Goal: Task Accomplishment & Management: Manage account settings

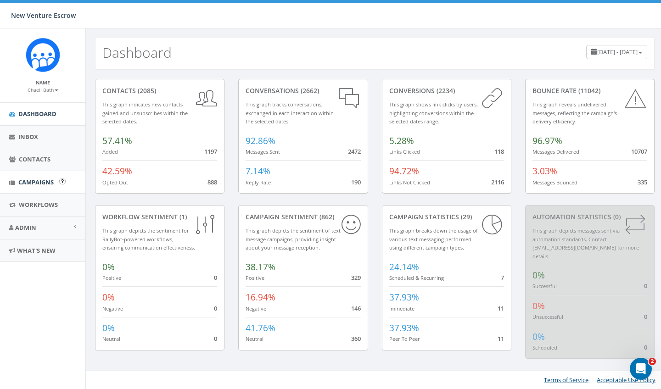
click at [43, 183] on span "Campaigns" at bounding box center [35, 182] width 35 height 8
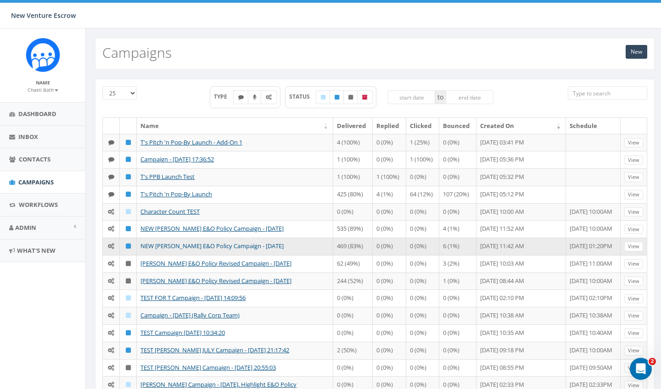
click at [151, 246] on link "NEW [PERSON_NAME] E&O Policy Campaign - [DATE]" at bounding box center [211, 246] width 143 height 8
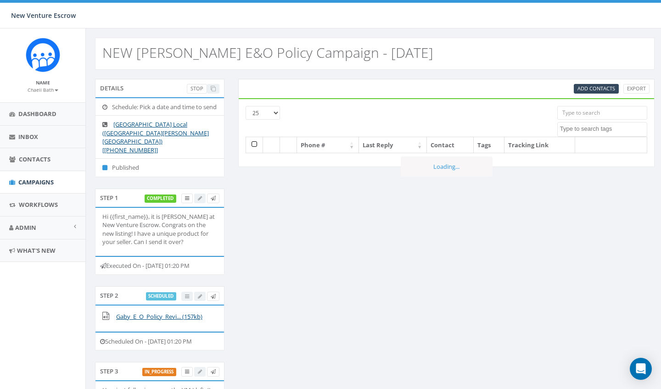
select select
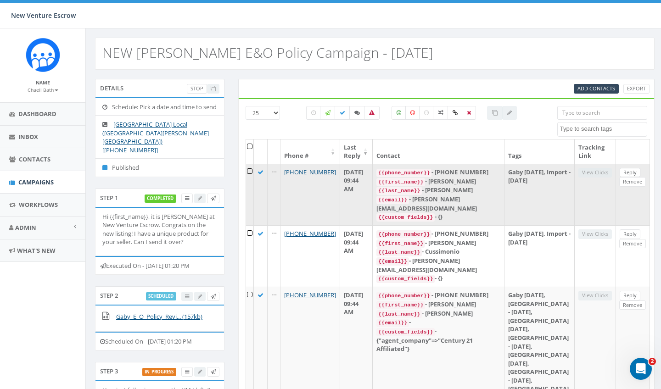
click at [619, 173] on link "Reply" at bounding box center [629, 173] width 21 height 10
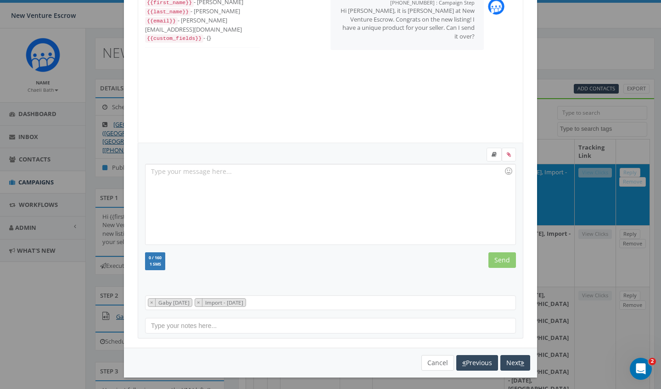
scroll to position [68, 0]
click at [434, 356] on button "Cancel" at bounding box center [437, 364] width 33 height 16
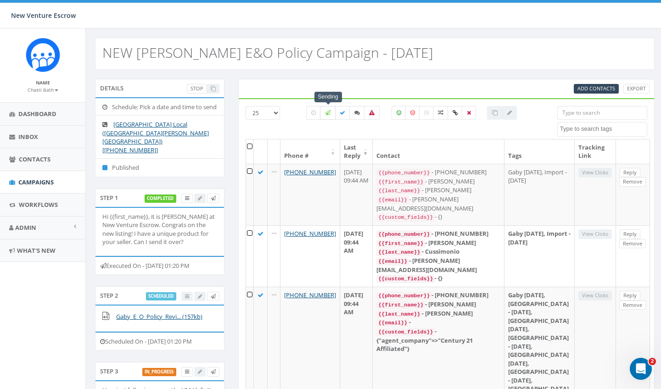
click at [326, 113] on icon at bounding box center [328, 113] width 6 height 6
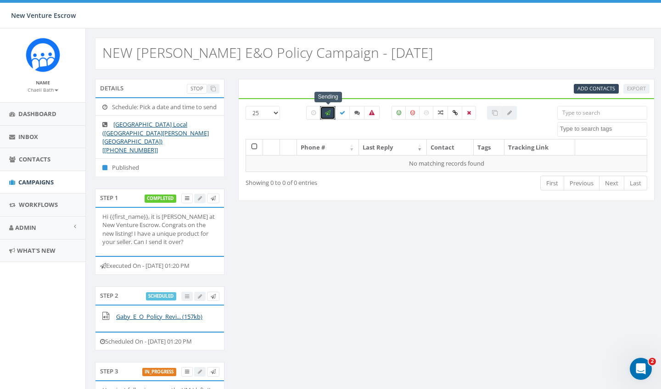
click at [329, 115] on icon at bounding box center [328, 113] width 6 height 6
checkbox input "false"
click at [341, 114] on icon at bounding box center [342, 113] width 6 height 6
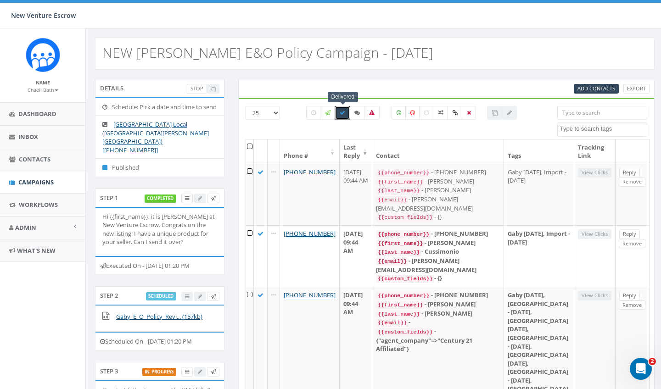
click at [341, 114] on icon at bounding box center [342, 113] width 6 height 6
checkbox input "false"
click at [602, 85] on span "Add Contacts" at bounding box center [596, 88] width 38 height 7
select select
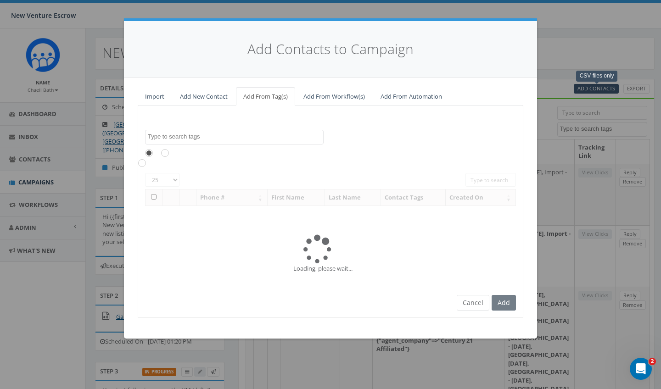
scroll to position [0, 0]
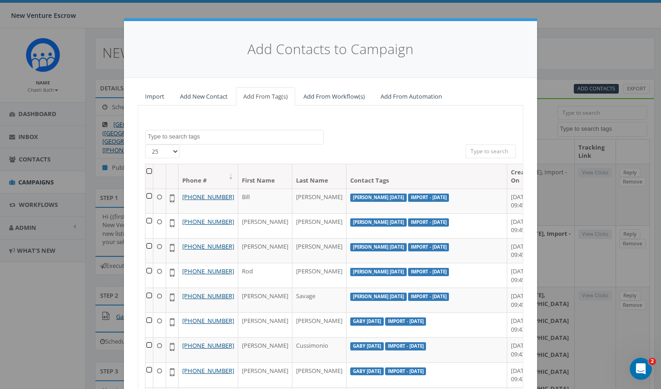
click at [158, 91] on link "Import" at bounding box center [155, 96] width 34 height 19
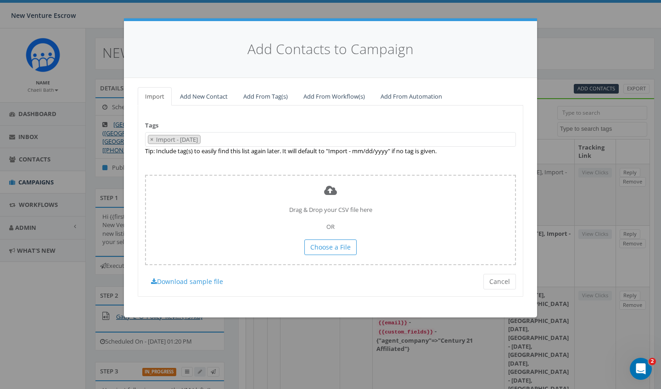
click at [237, 139] on span "× Import - [DATE]" at bounding box center [330, 139] width 371 height 15
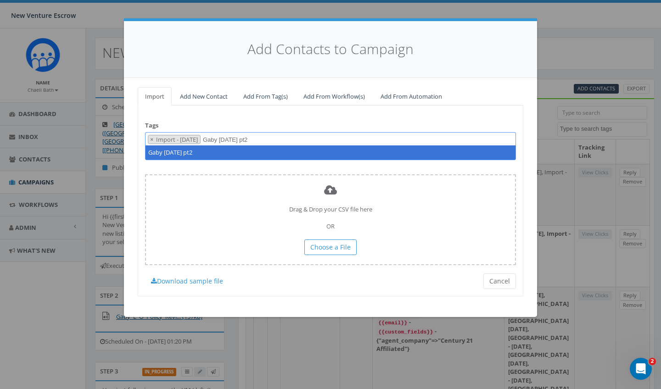
type textarea "Gaby [DATE] pt2"
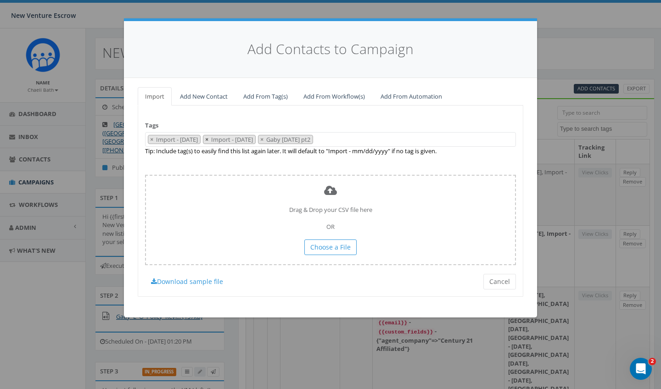
click at [208, 139] on span "×" at bounding box center [206, 139] width 3 height 8
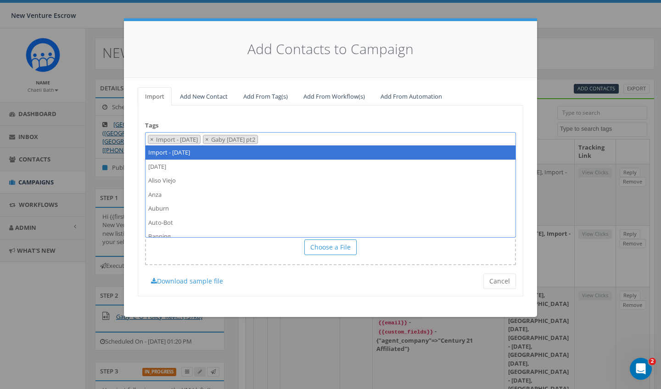
click at [346, 102] on link "Add From Workflow(s)" at bounding box center [334, 96] width 76 height 19
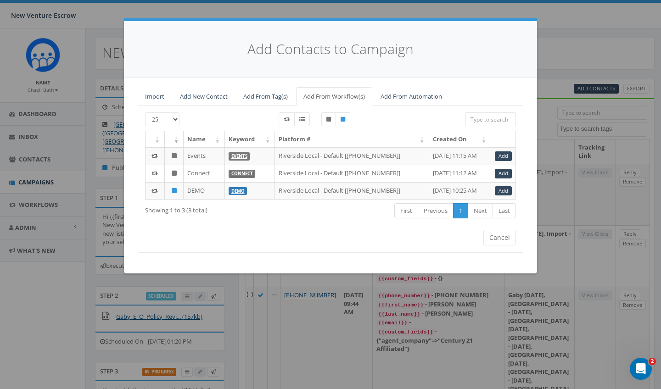
click at [175, 94] on link "Add New Contact" at bounding box center [203, 96] width 62 height 19
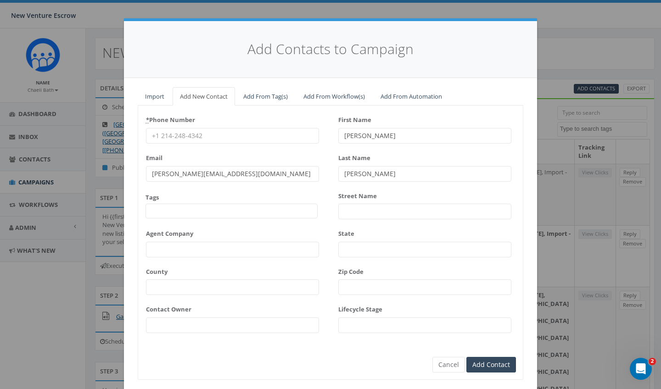
click at [158, 94] on link "Import" at bounding box center [155, 96] width 34 height 19
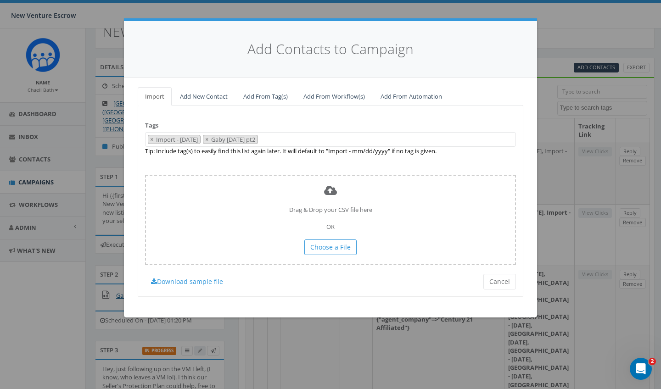
scroll to position [23, 0]
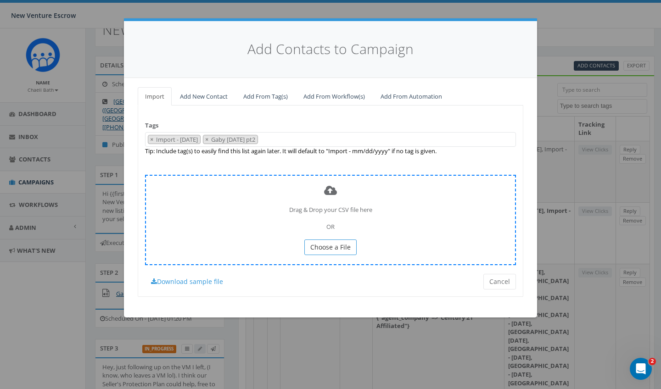
click at [324, 243] on span "Choose a File" at bounding box center [330, 247] width 40 height 9
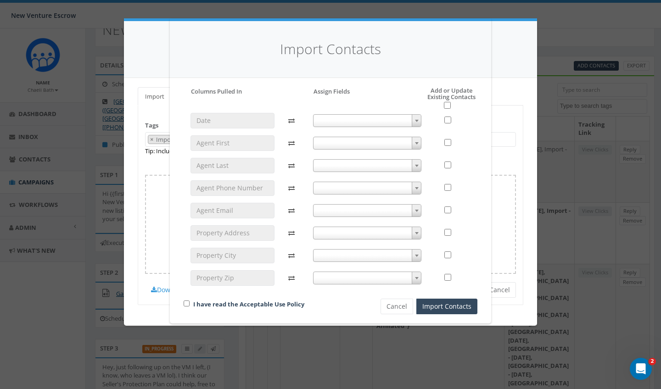
click at [345, 144] on span at bounding box center [367, 143] width 109 height 13
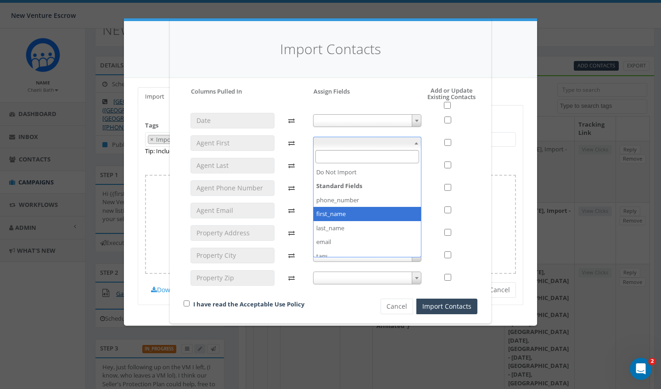
select select "first_name"
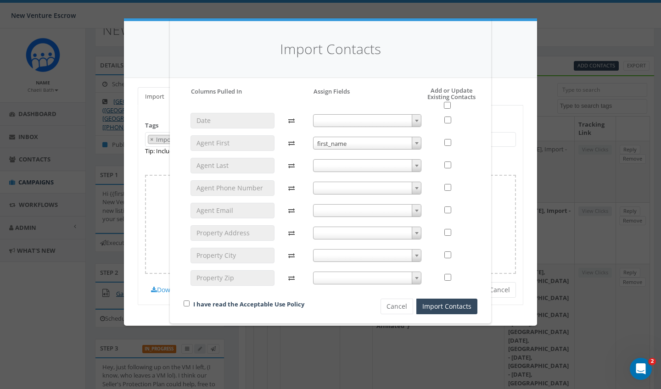
click at [339, 167] on span at bounding box center [367, 165] width 109 height 13
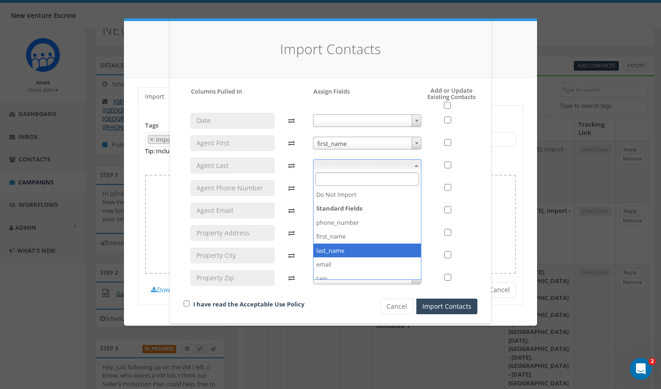
select select "last_name"
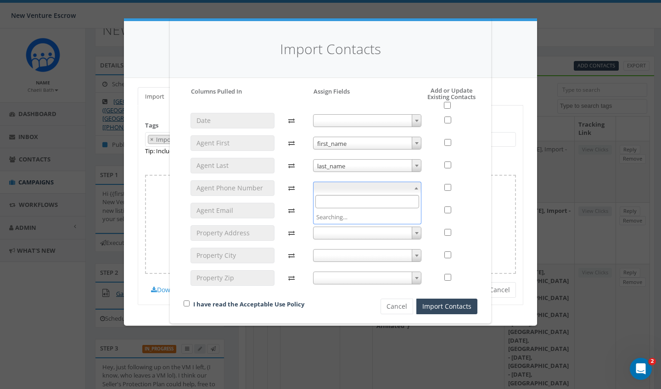
click at [332, 188] on span at bounding box center [367, 188] width 109 height 13
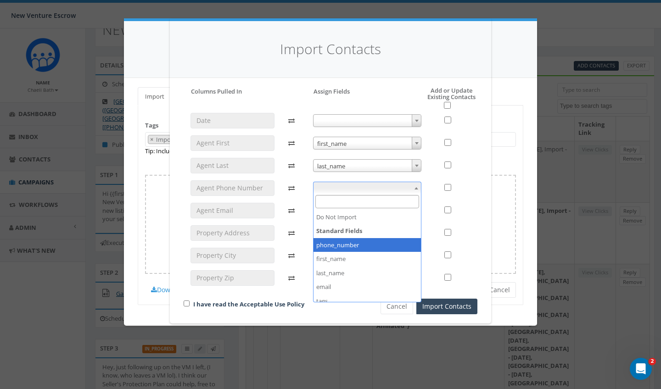
select select "phone_number"
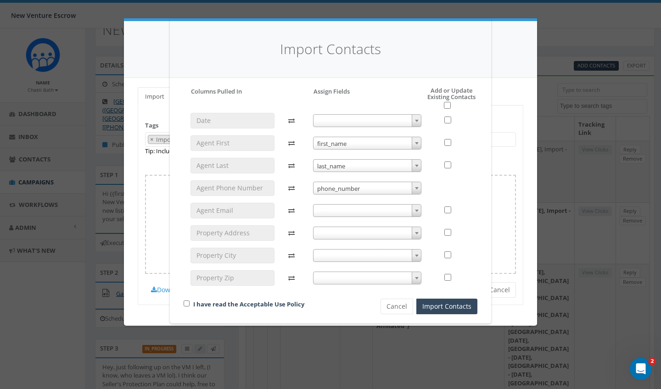
click at [339, 207] on span at bounding box center [367, 210] width 109 height 13
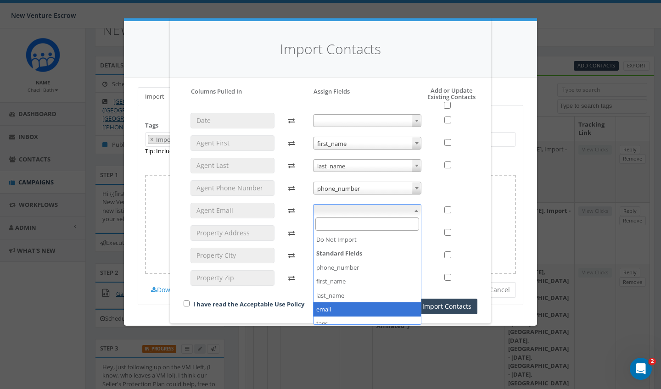
select select "email"
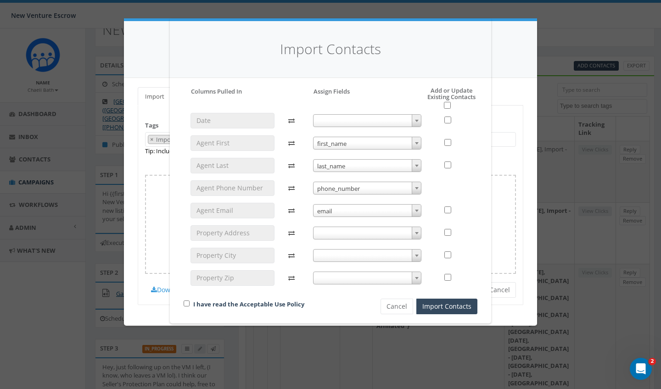
click at [446, 107] on input "checkbox" at bounding box center [447, 105] width 7 height 7
checkbox input "true"
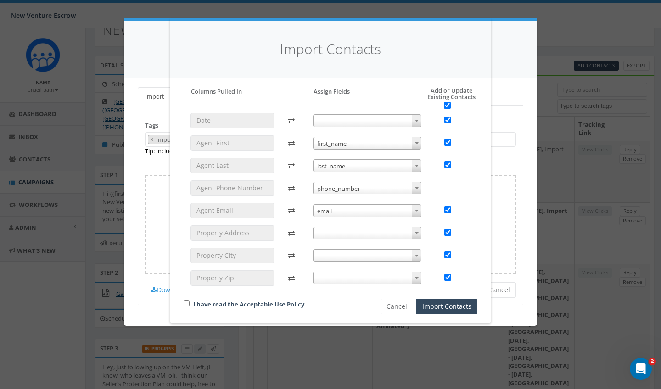
checkbox input "true"
click at [185, 300] on input "checkbox" at bounding box center [187, 303] width 6 height 6
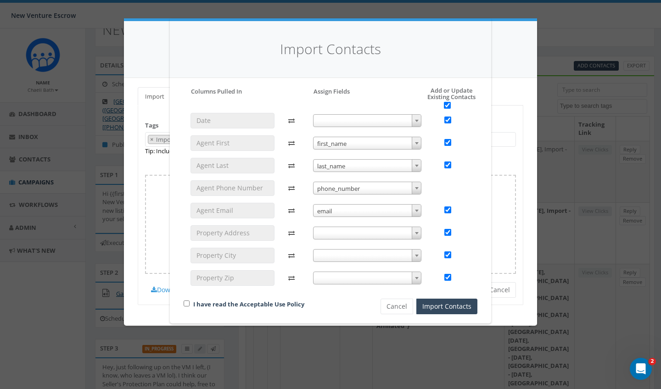
checkbox input "true"
click at [434, 306] on button "Import Contacts" at bounding box center [446, 307] width 61 height 16
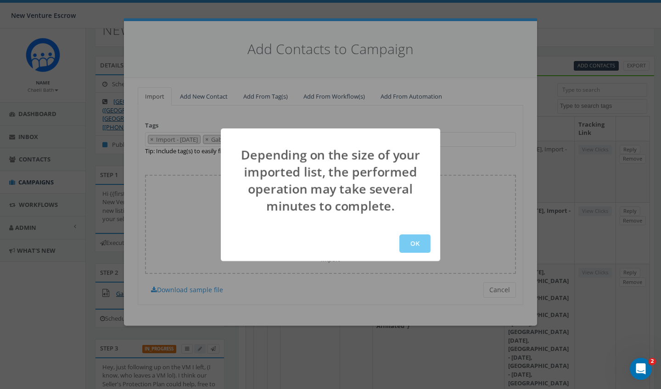
click at [411, 242] on button "OK" at bounding box center [414, 243] width 31 height 18
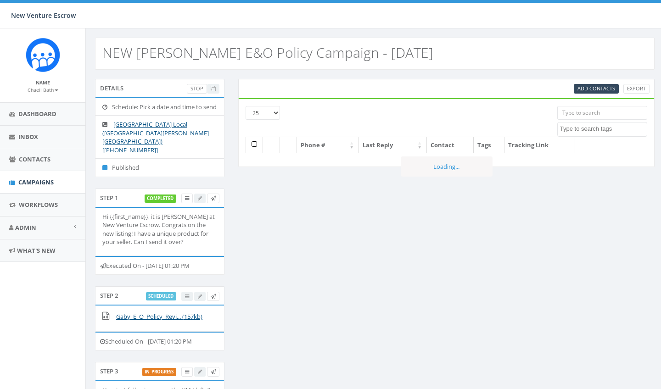
select select
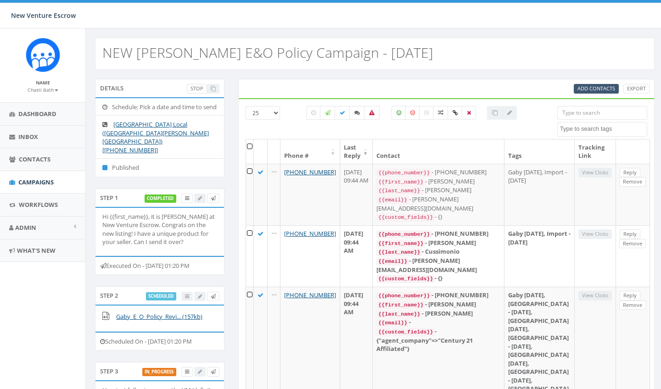
click at [577, 86] on link "Add Contacts" at bounding box center [595, 89] width 45 height 10
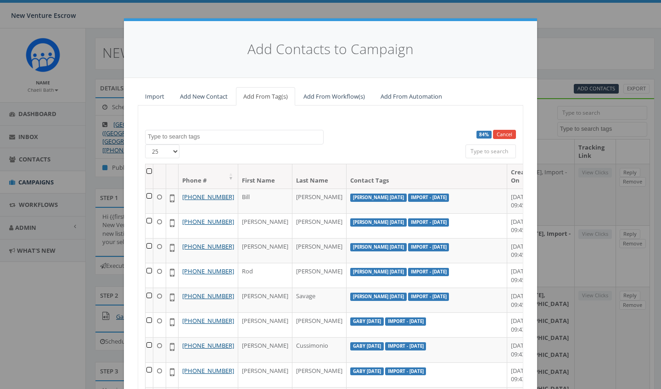
click at [212, 133] on textarea "Search" at bounding box center [235, 137] width 175 height 8
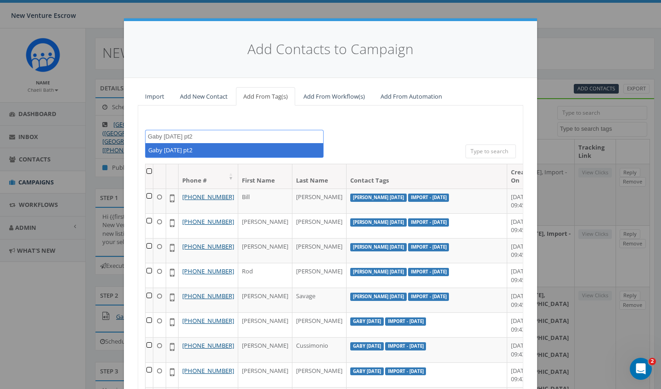
type textarea "Gaby august 15 2025 pt2"
select select "Gaby august 15 2025 pt2"
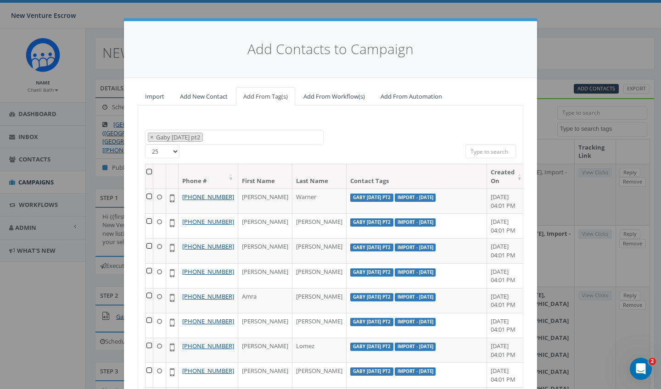
click at [146, 171] on th at bounding box center [149, 176] width 8 height 24
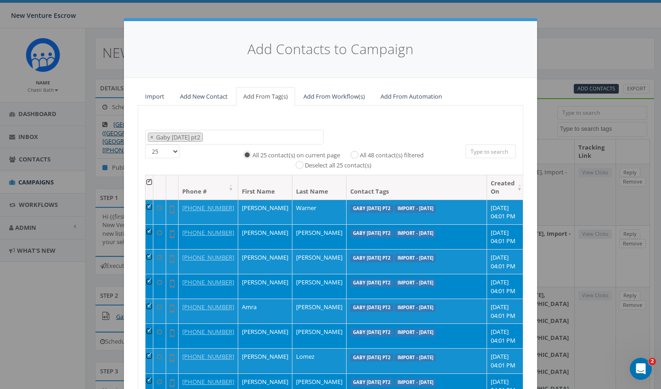
click at [360, 151] on label "All 48 contact(s) filtered" at bounding box center [392, 155] width 64 height 9
click at [360, 151] on input "All 48 contact(s) filtered" at bounding box center [357, 154] width 6 height 6
radio input "true"
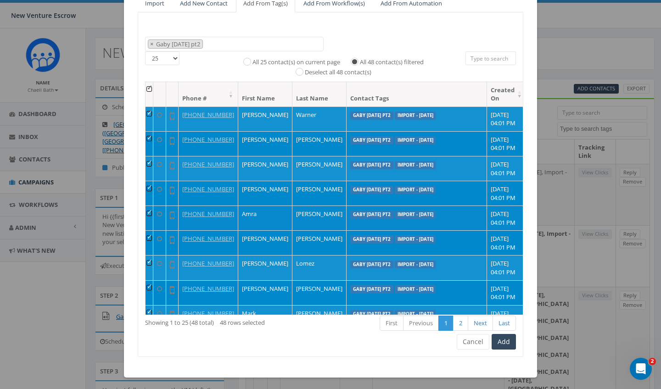
scroll to position [92, 0]
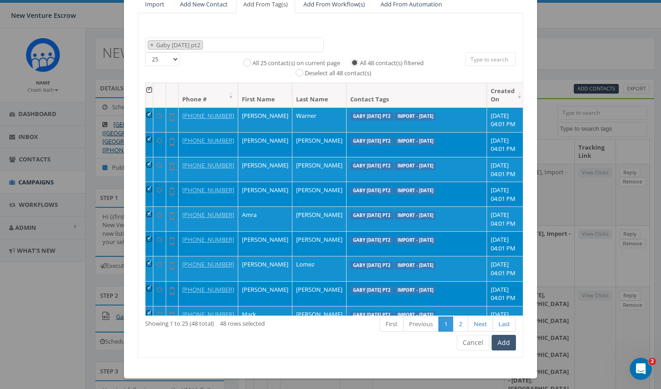
click at [506, 336] on button "Add" at bounding box center [503, 343] width 24 height 16
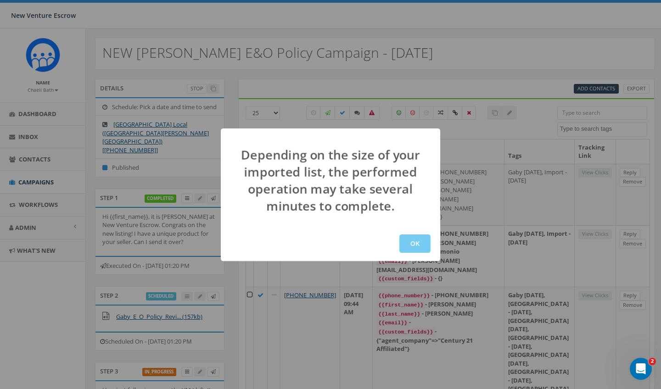
click at [417, 241] on button "OK" at bounding box center [414, 243] width 31 height 18
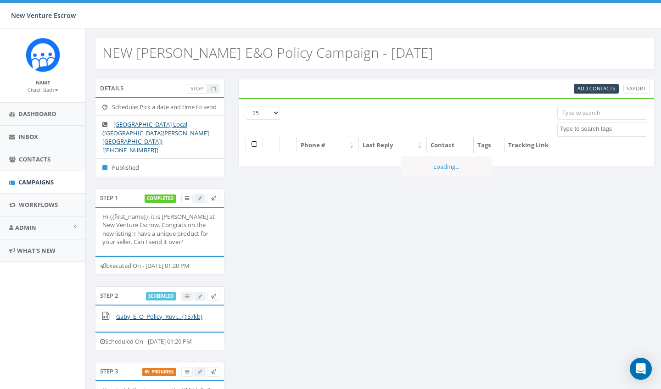
select select
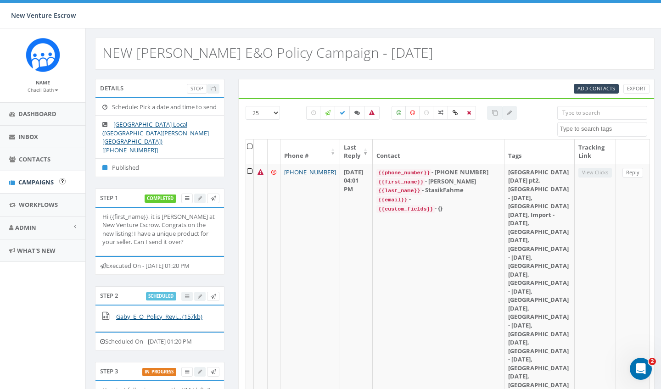
click at [30, 176] on link "Campaigns" at bounding box center [42, 182] width 85 height 22
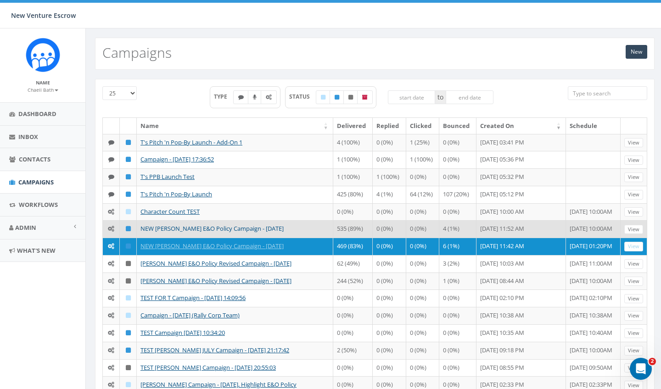
click at [188, 226] on link "NEW [PERSON_NAME] E&O Policy Campaign - [DATE]" at bounding box center [211, 228] width 143 height 8
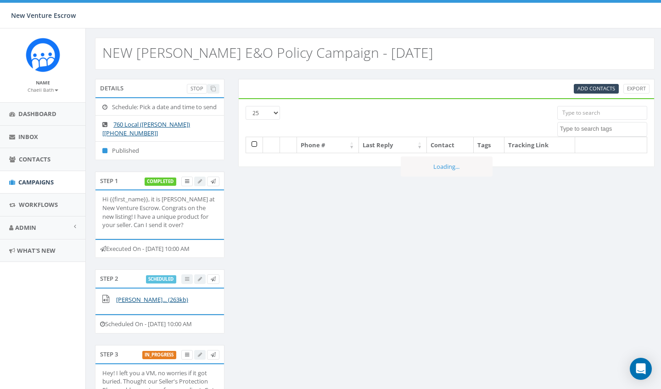
select select
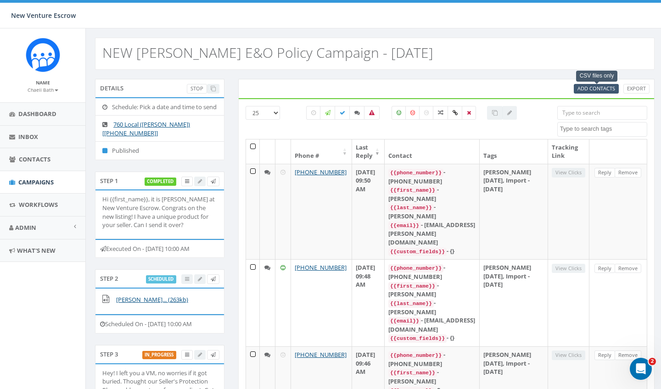
click at [601, 85] on span "Add Contacts" at bounding box center [596, 88] width 38 height 7
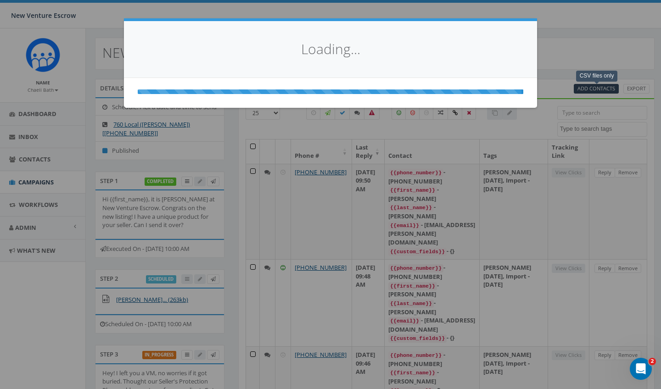
select select
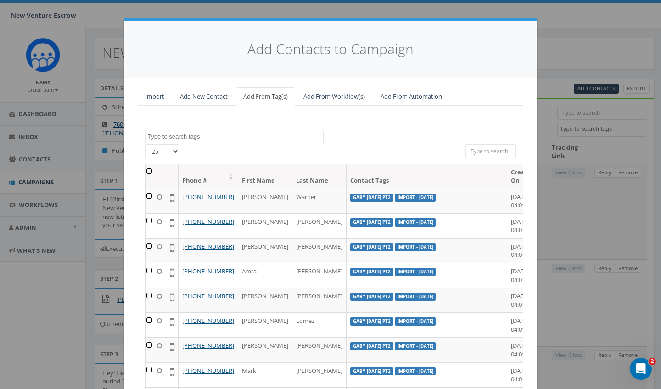
click at [215, 135] on textarea "Search" at bounding box center [235, 137] width 175 height 8
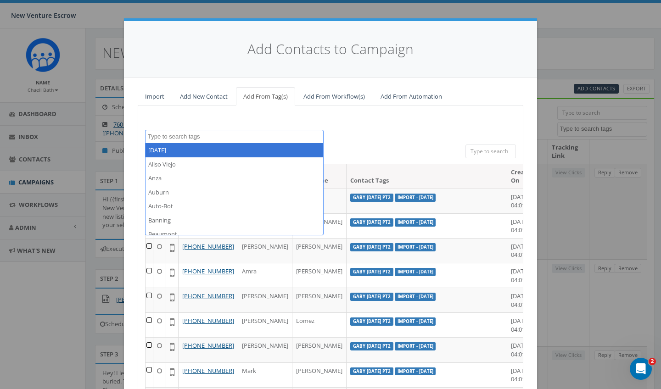
click at [155, 96] on link "Import" at bounding box center [155, 96] width 34 height 19
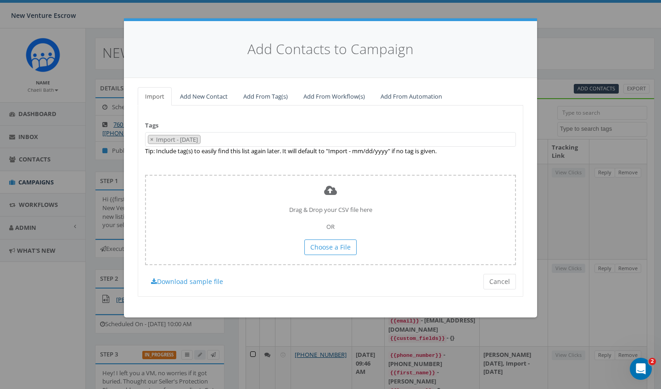
click at [236, 138] on span "× Import - 08/15/2025" at bounding box center [330, 139] width 371 height 15
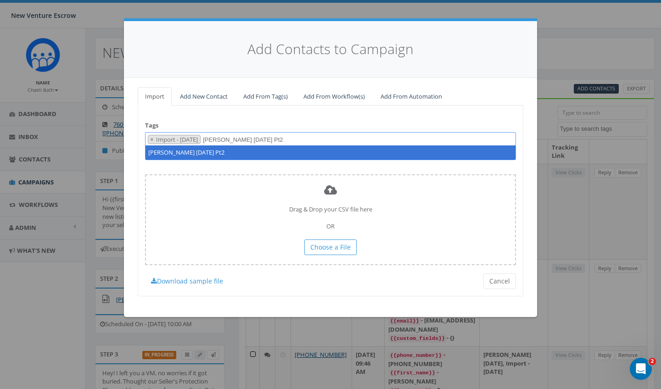
type textarea "Nathan August 15 2025 Pt2"
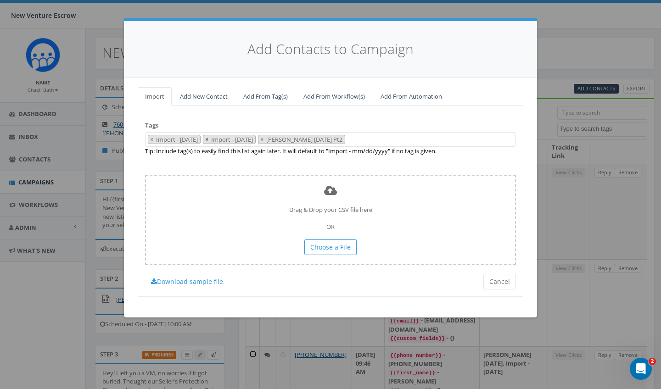
click at [208, 140] on span "×" at bounding box center [206, 139] width 3 height 8
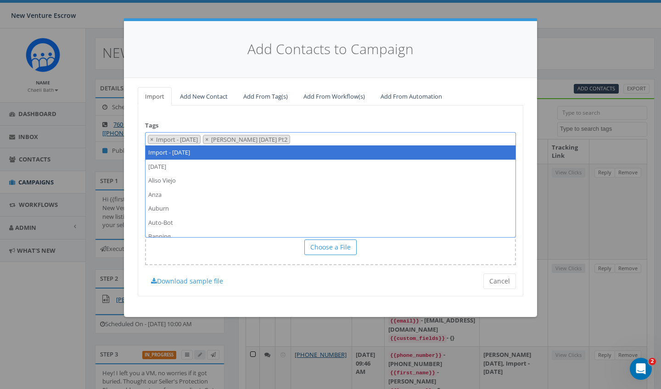
click at [265, 119] on div "Tags Import - 08/15/2025 2024/11/12 Aliso Viejo Anza Auburn Auto-Bot Banning Be…" at bounding box center [330, 201] width 385 height 191
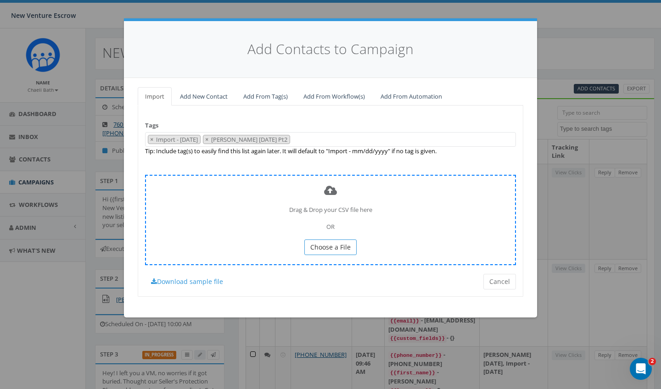
click at [314, 244] on span "Choose a File" at bounding box center [330, 247] width 40 height 9
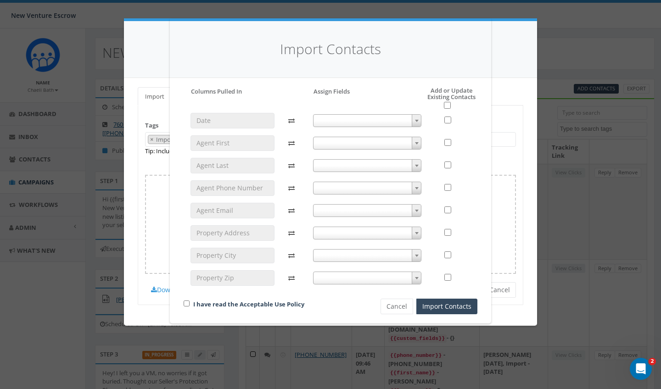
click at [366, 138] on span at bounding box center [367, 143] width 109 height 13
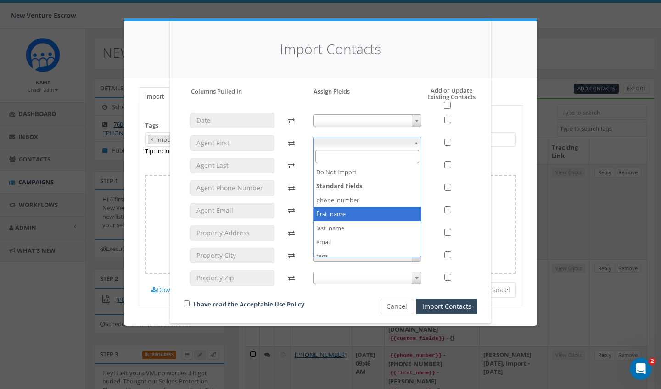
select select "first_name"
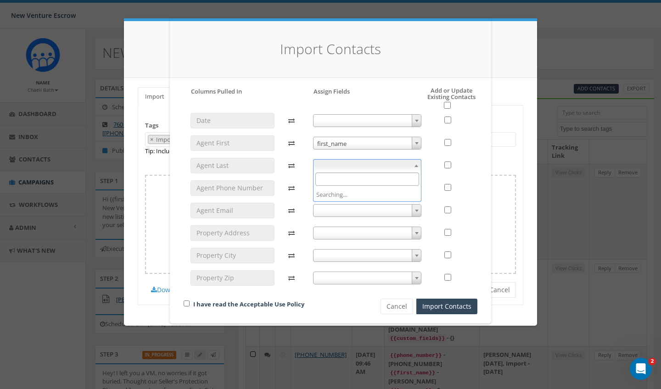
click at [341, 163] on span at bounding box center [367, 165] width 109 height 13
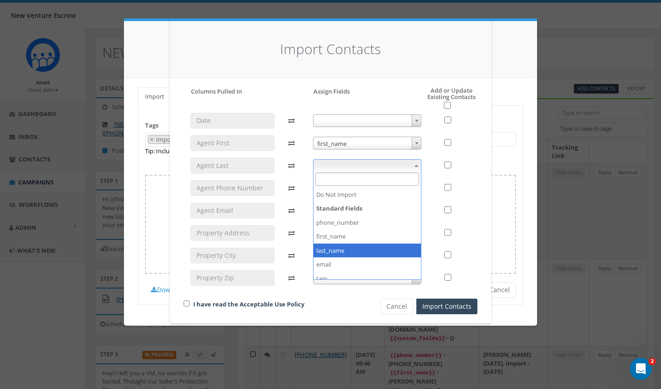
select select "last_name"
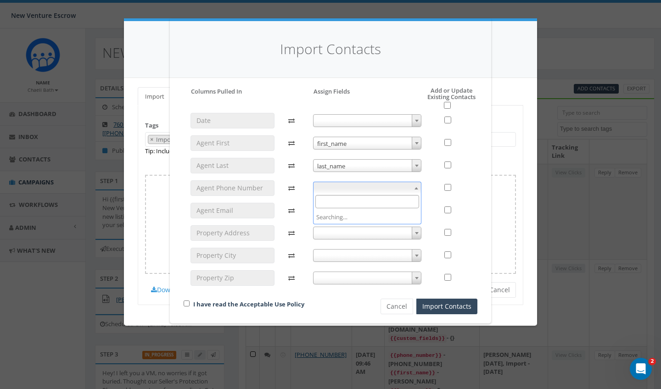
click at [335, 186] on span at bounding box center [367, 188] width 109 height 13
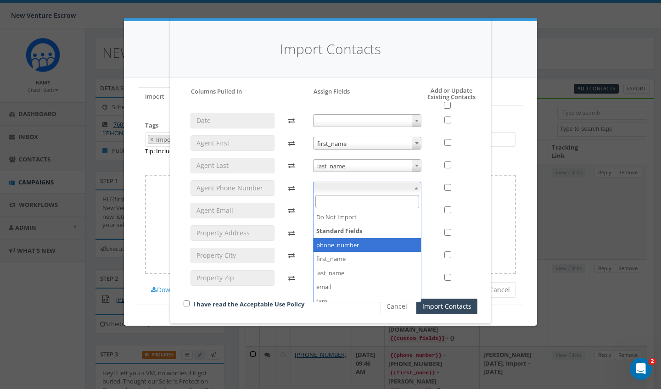
select select "phone_number"
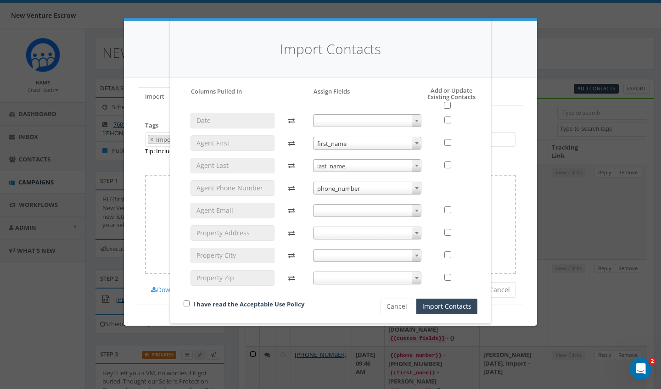
click at [329, 210] on span at bounding box center [367, 210] width 109 height 13
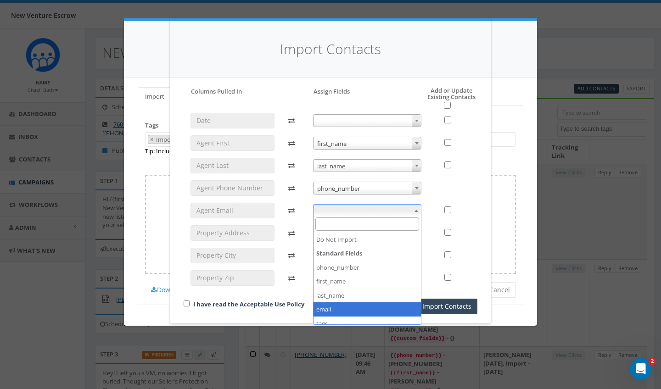
select select "email"
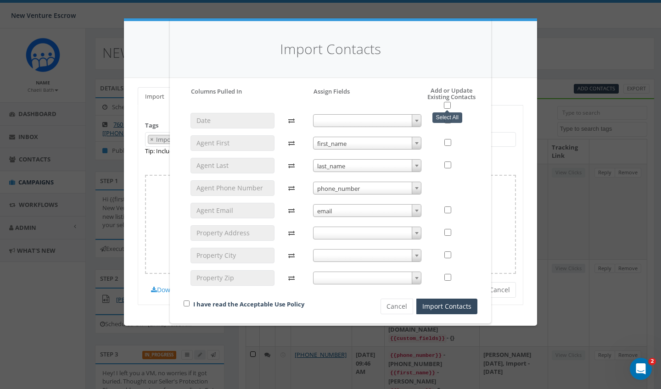
click at [447, 103] on input "checkbox" at bounding box center [447, 105] width 7 height 7
checkbox input "true"
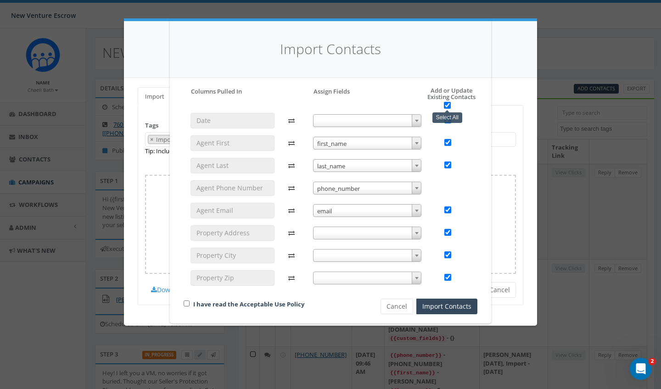
checkbox input "true"
click at [186, 301] on input "checkbox" at bounding box center [187, 303] width 6 height 6
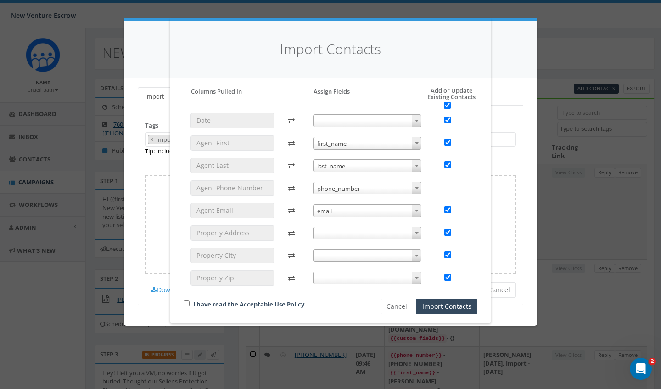
checkbox input "true"
click at [425, 303] on button "Import Contacts" at bounding box center [446, 307] width 61 height 16
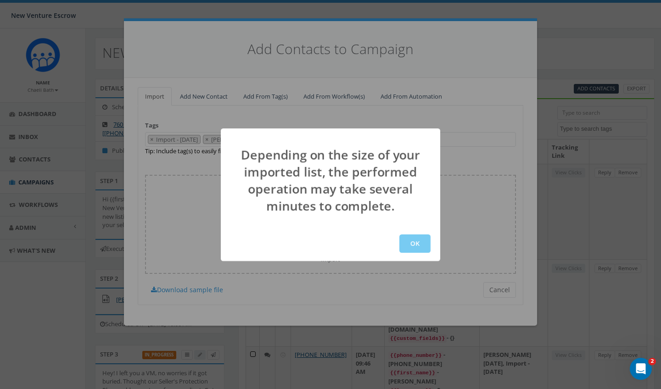
click at [425, 245] on button "OK" at bounding box center [414, 243] width 31 height 18
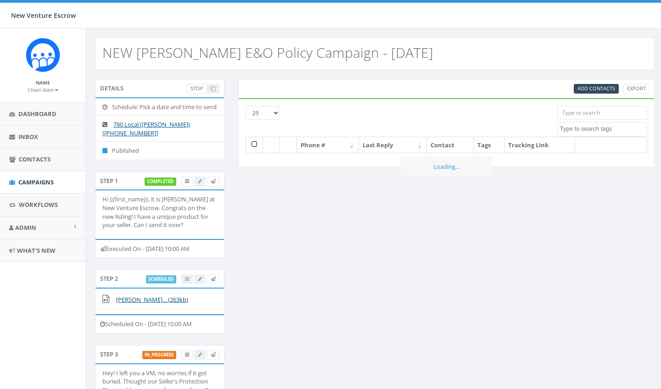
select select
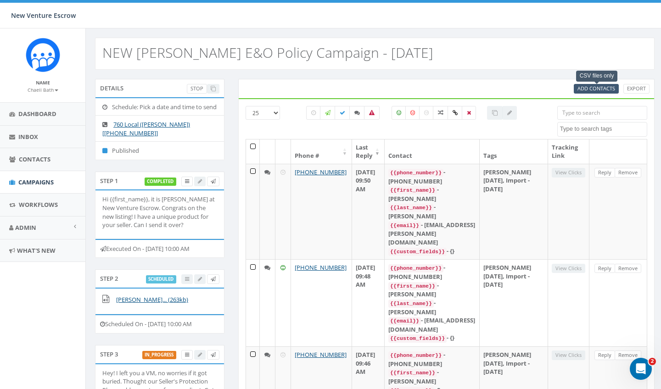
click at [594, 87] on span "Add Contacts" at bounding box center [596, 88] width 38 height 7
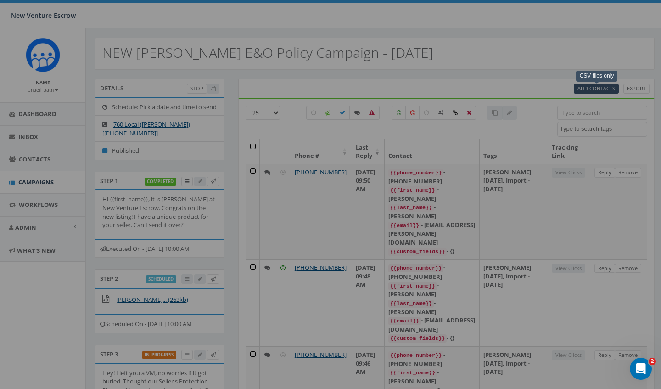
select select
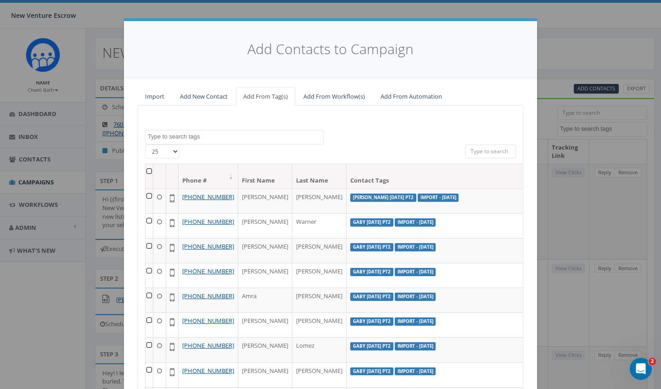
click at [213, 137] on textarea "Search" at bounding box center [235, 137] width 175 height 8
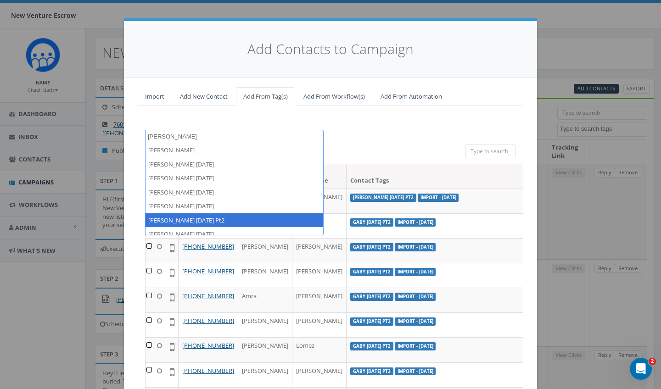
type textarea "[PERSON_NAME]"
select select "[PERSON_NAME] [DATE] Pt2"
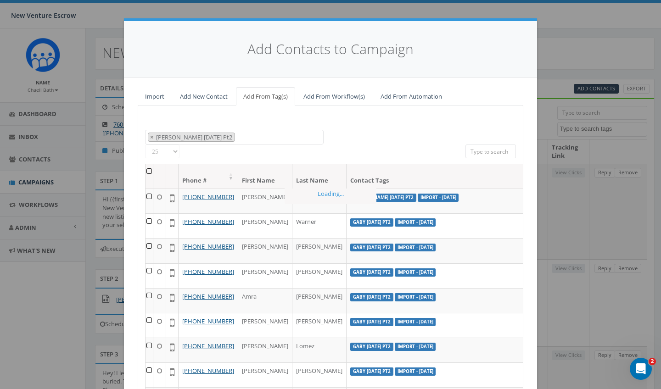
scroll to position [2164, 0]
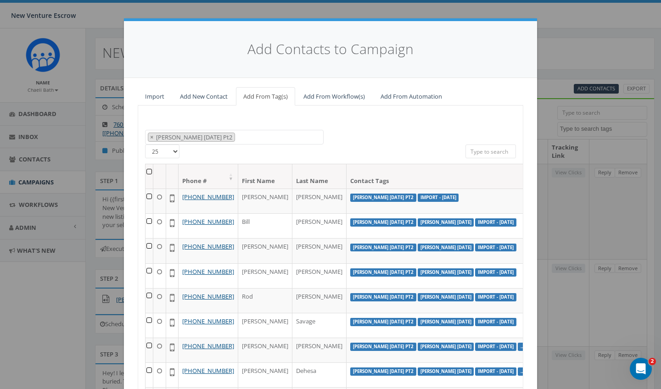
click at [149, 169] on th at bounding box center [149, 176] width 8 height 24
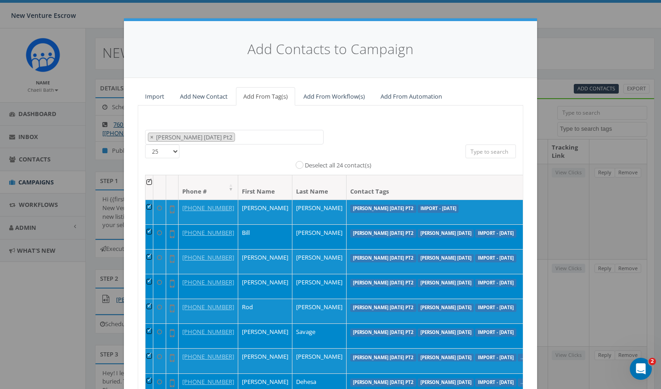
click at [299, 161] on input "Deselect all 24 contact(s)" at bounding box center [302, 164] width 6 height 6
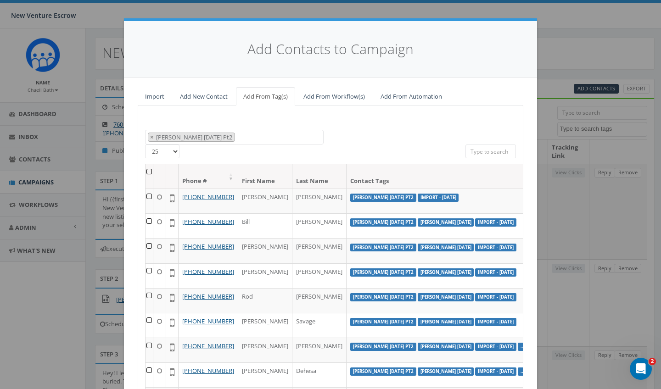
click at [150, 170] on th at bounding box center [149, 176] width 8 height 24
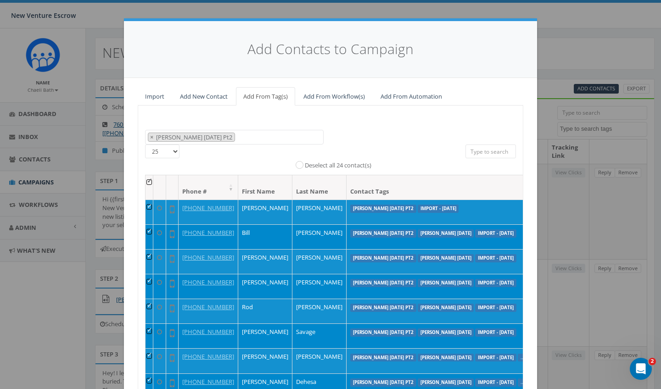
click at [300, 161] on input "Deselect all 24 contact(s)" at bounding box center [302, 164] width 6 height 6
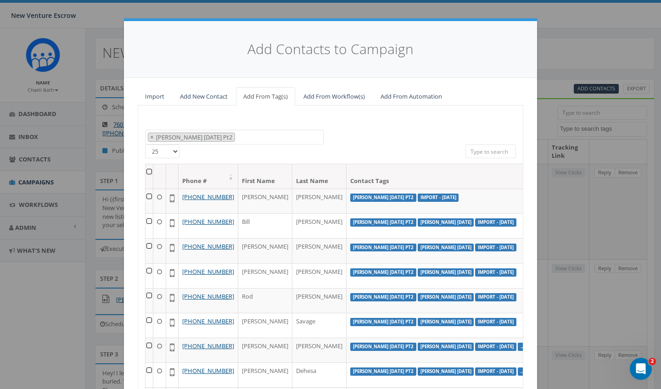
click at [148, 171] on th at bounding box center [149, 176] width 8 height 24
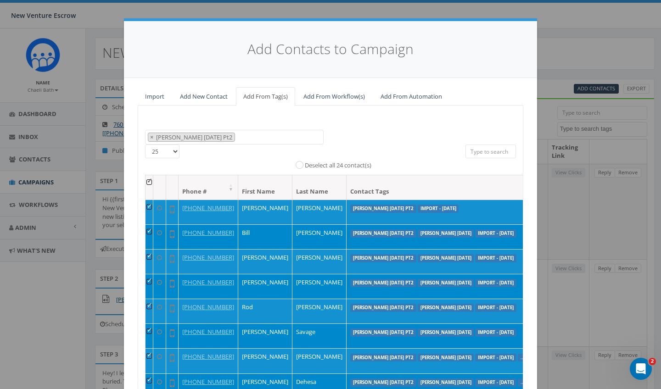
click at [299, 164] on input "Deselect all 24 contact(s)" at bounding box center [302, 164] width 6 height 6
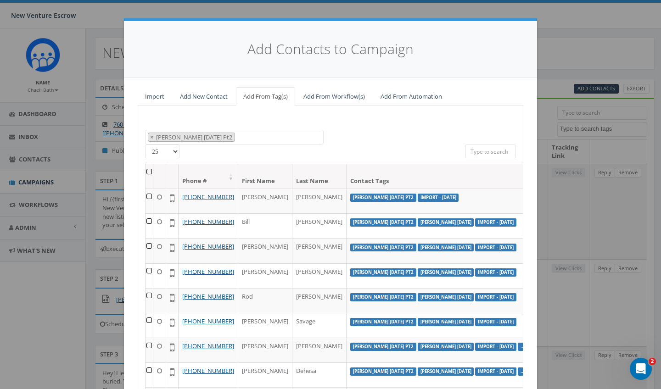
click at [147, 169] on th at bounding box center [149, 176] width 8 height 24
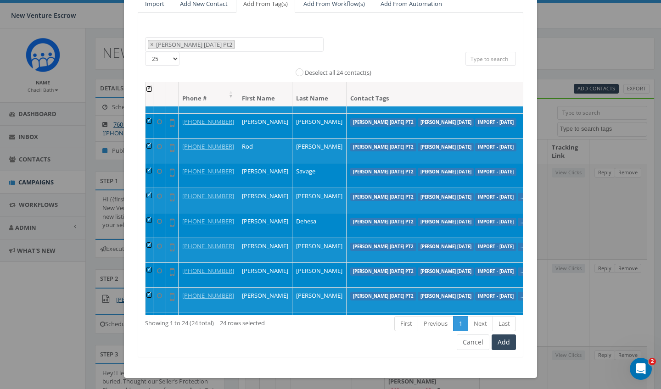
scroll to position [92, 0]
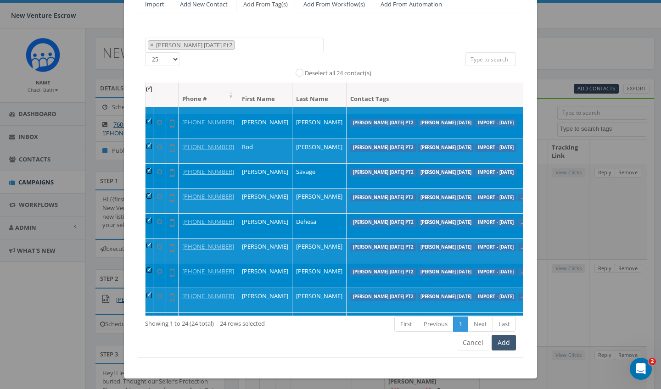
click at [504, 339] on button "Add" at bounding box center [503, 343] width 24 height 16
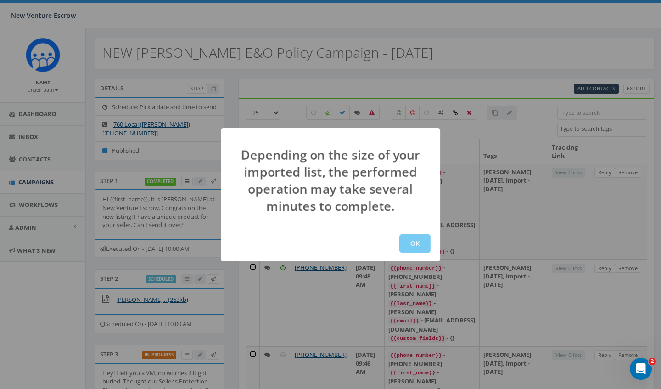
click at [420, 245] on button "OK" at bounding box center [414, 243] width 31 height 18
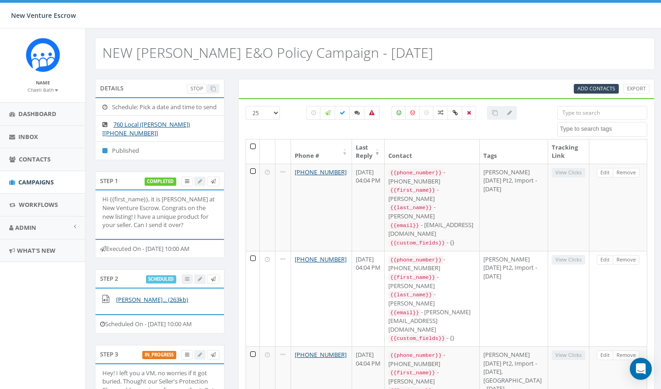
select select
click at [37, 112] on span "Dashboard" at bounding box center [37, 114] width 38 height 8
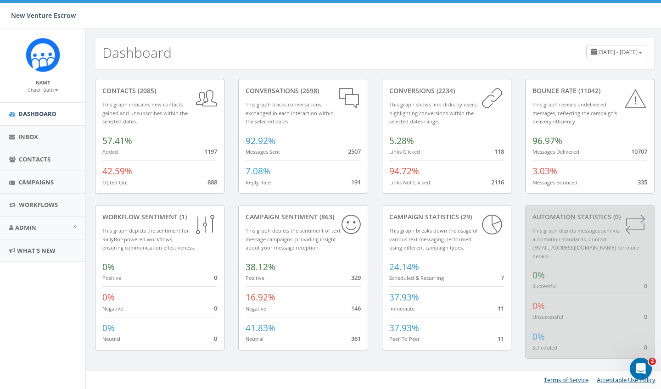
click at [40, 94] on div "Name [PERSON_NAME] Bath Profile Sign Out" at bounding box center [42, 65] width 85 height 74
click at [41, 91] on small "Chaeli Bath" at bounding box center [43, 90] width 31 height 6
click at [41, 117] on link "Sign Out" at bounding box center [46, 115] width 72 height 11
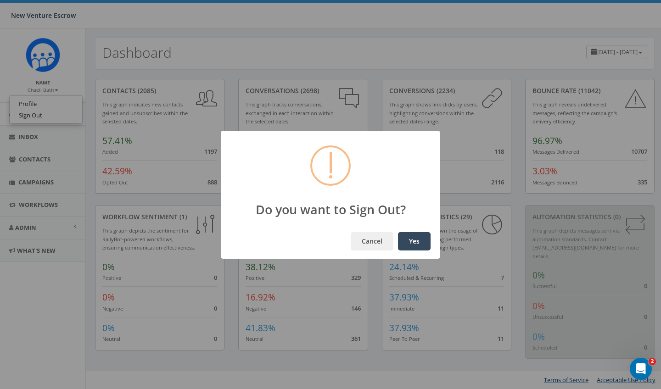
click at [423, 242] on button "Yes" at bounding box center [414, 241] width 33 height 18
